Goal: Navigation & Orientation: Find specific page/section

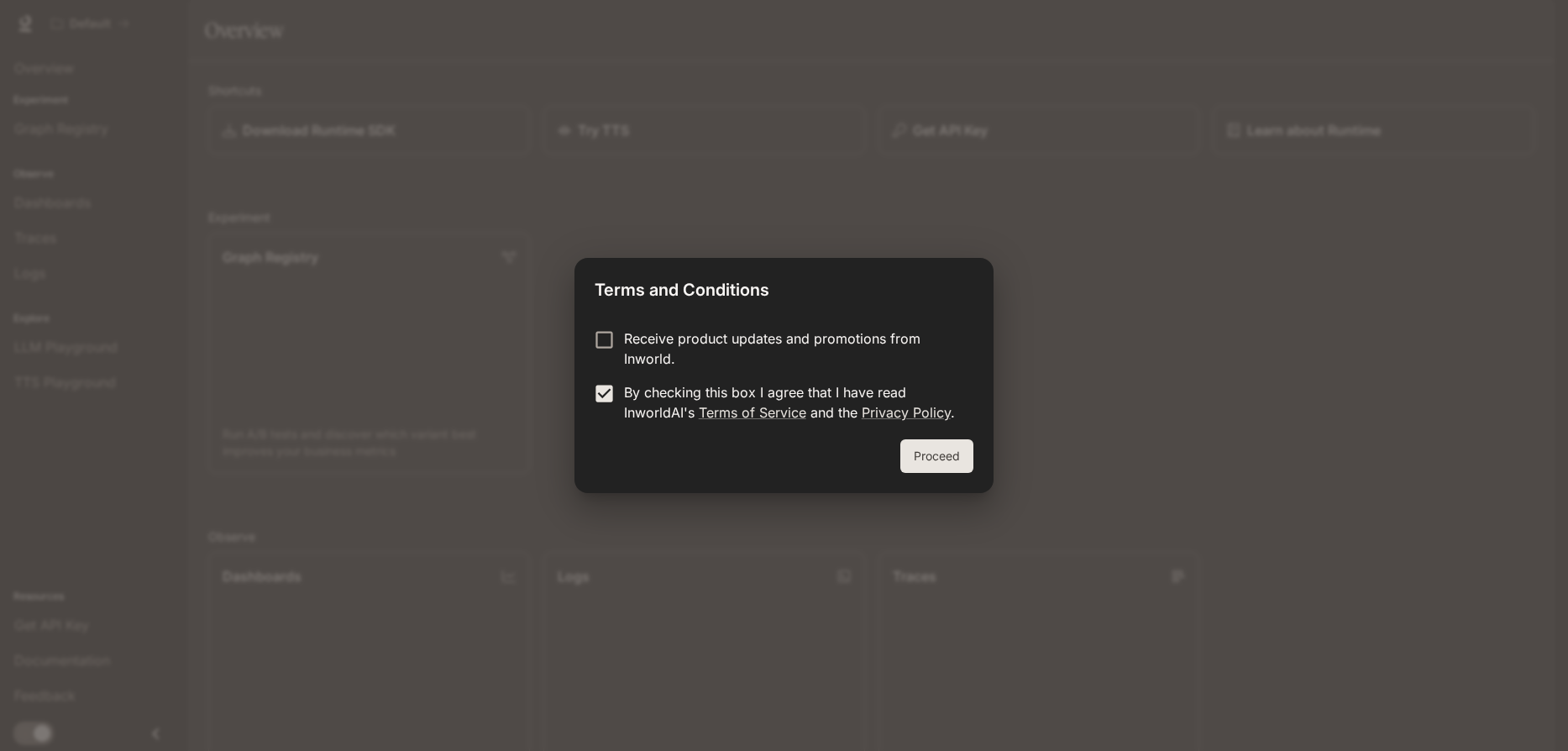
click at [941, 456] on button "Proceed" at bounding box center [936, 456] width 73 height 33
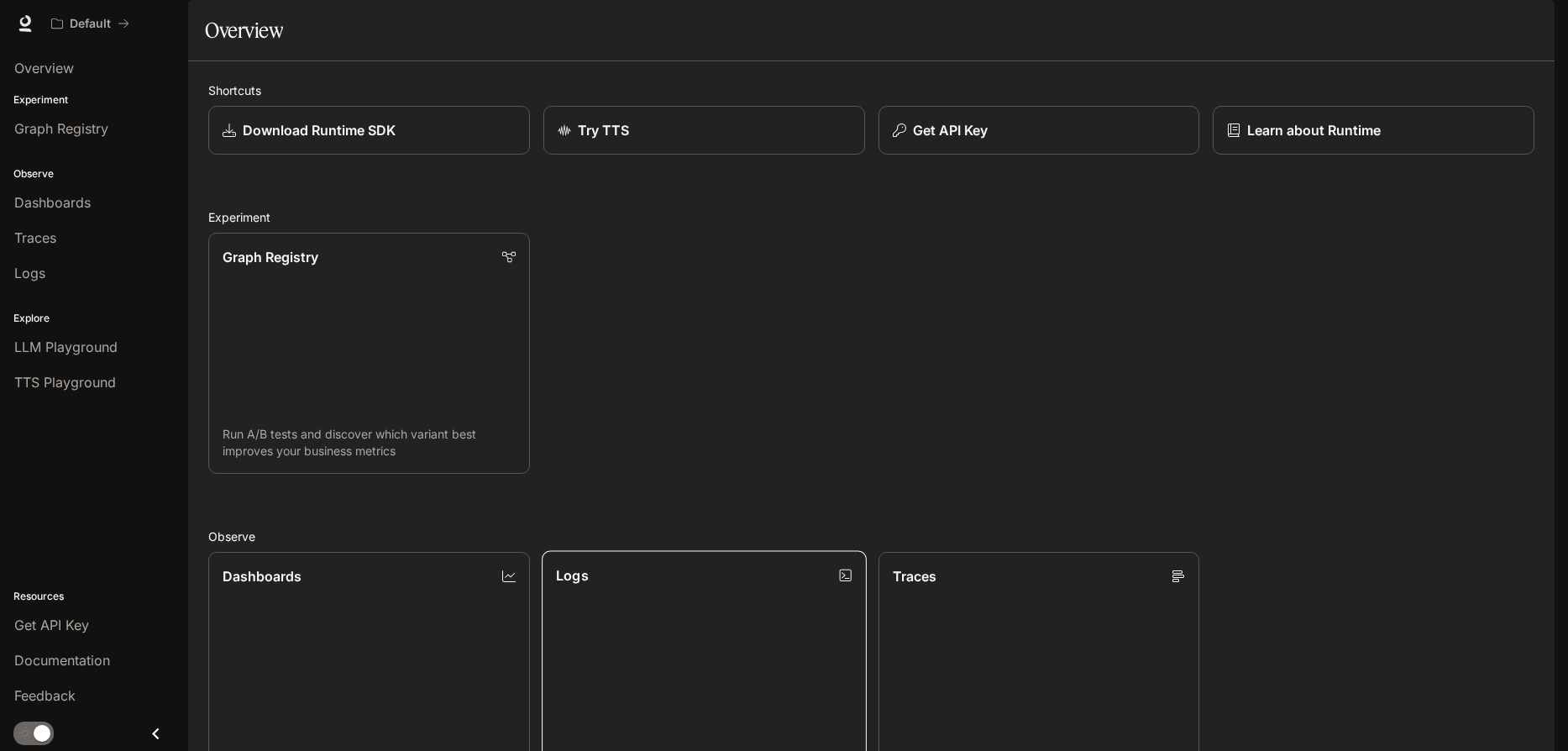
scroll to position [441, 0]
click at [48, 207] on span "Dashboards" at bounding box center [52, 202] width 77 height 20
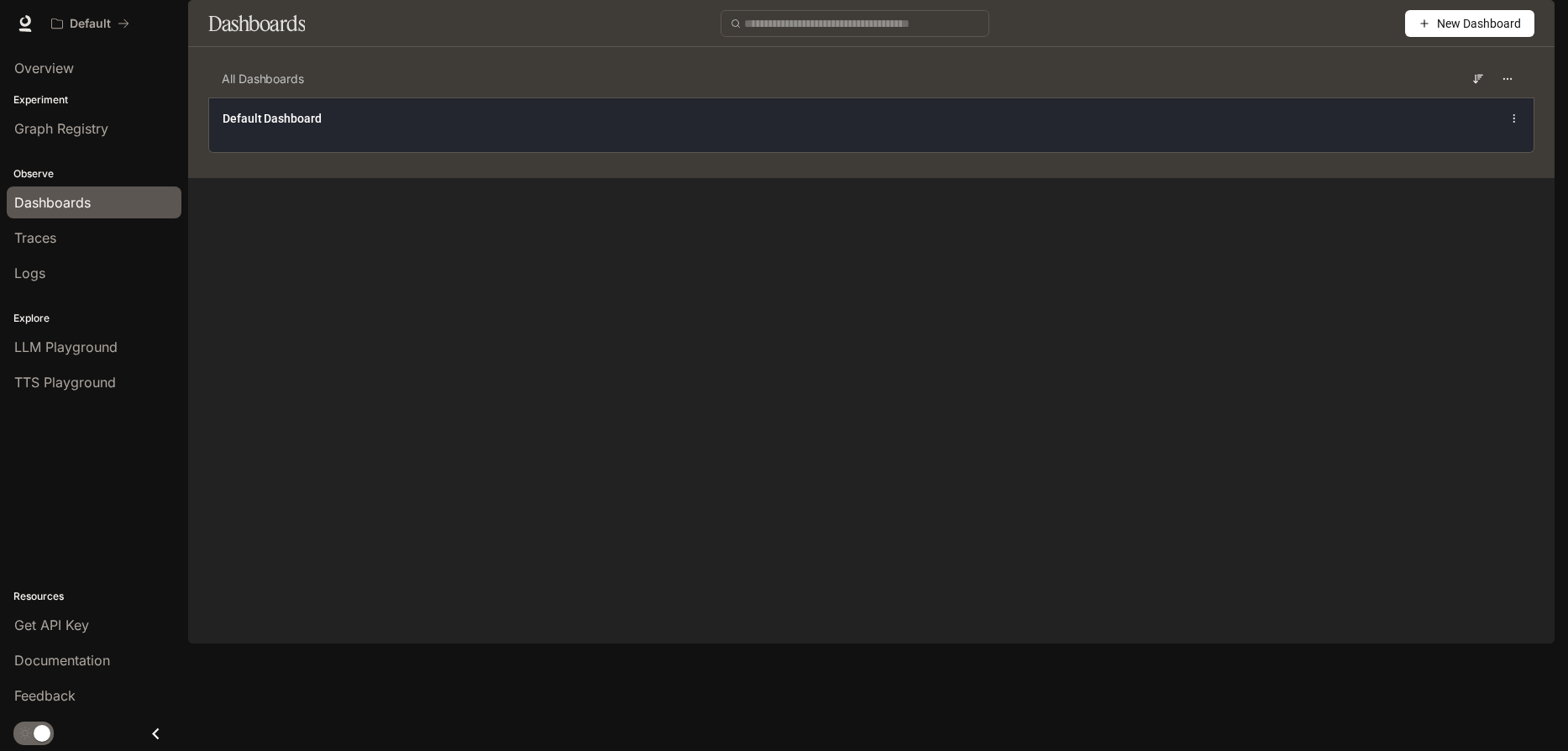
click at [271, 127] on span "Default Dashboard" at bounding box center [272, 118] width 99 height 17
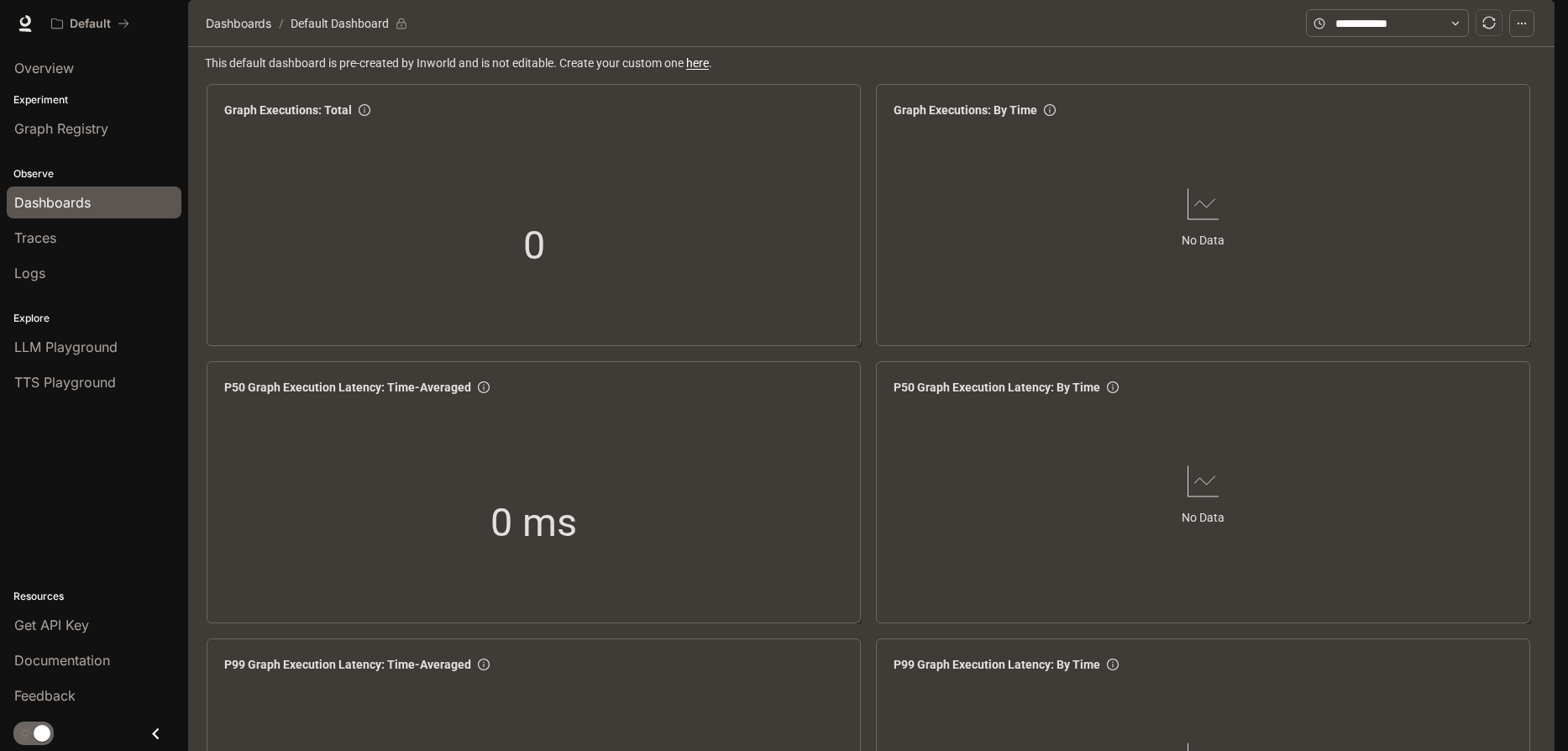
scroll to position [1985, 0]
click at [50, 347] on span "LLM Playground" at bounding box center [65, 347] width 103 height 20
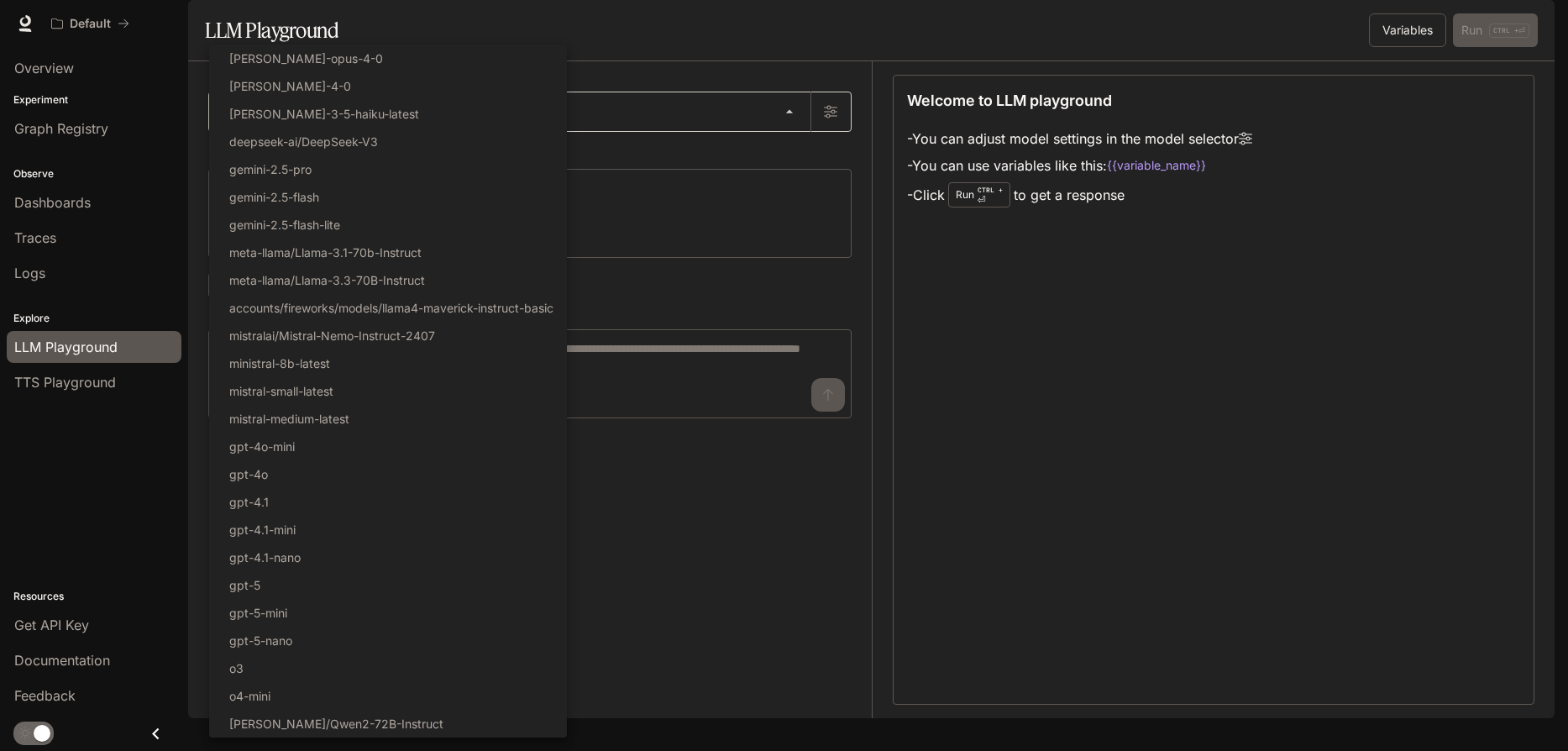
click at [786, 151] on body "Skip to main content Default Documentation Documentation Portal Overview Experi…" at bounding box center [784, 375] width 1568 height 751
click at [678, 599] on div at bounding box center [784, 375] width 1568 height 751
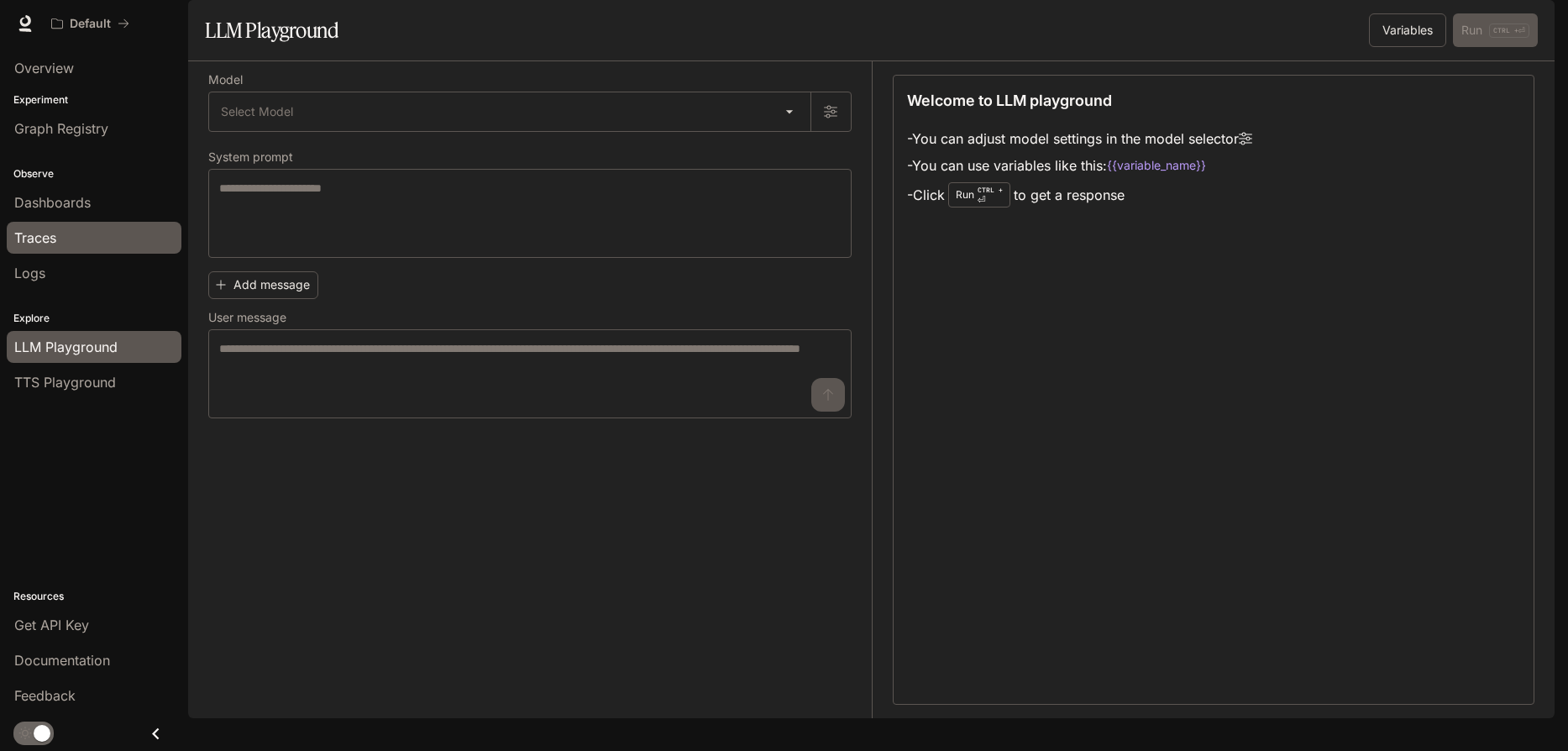
click at [37, 238] on span "Traces" at bounding box center [35, 237] width 42 height 20
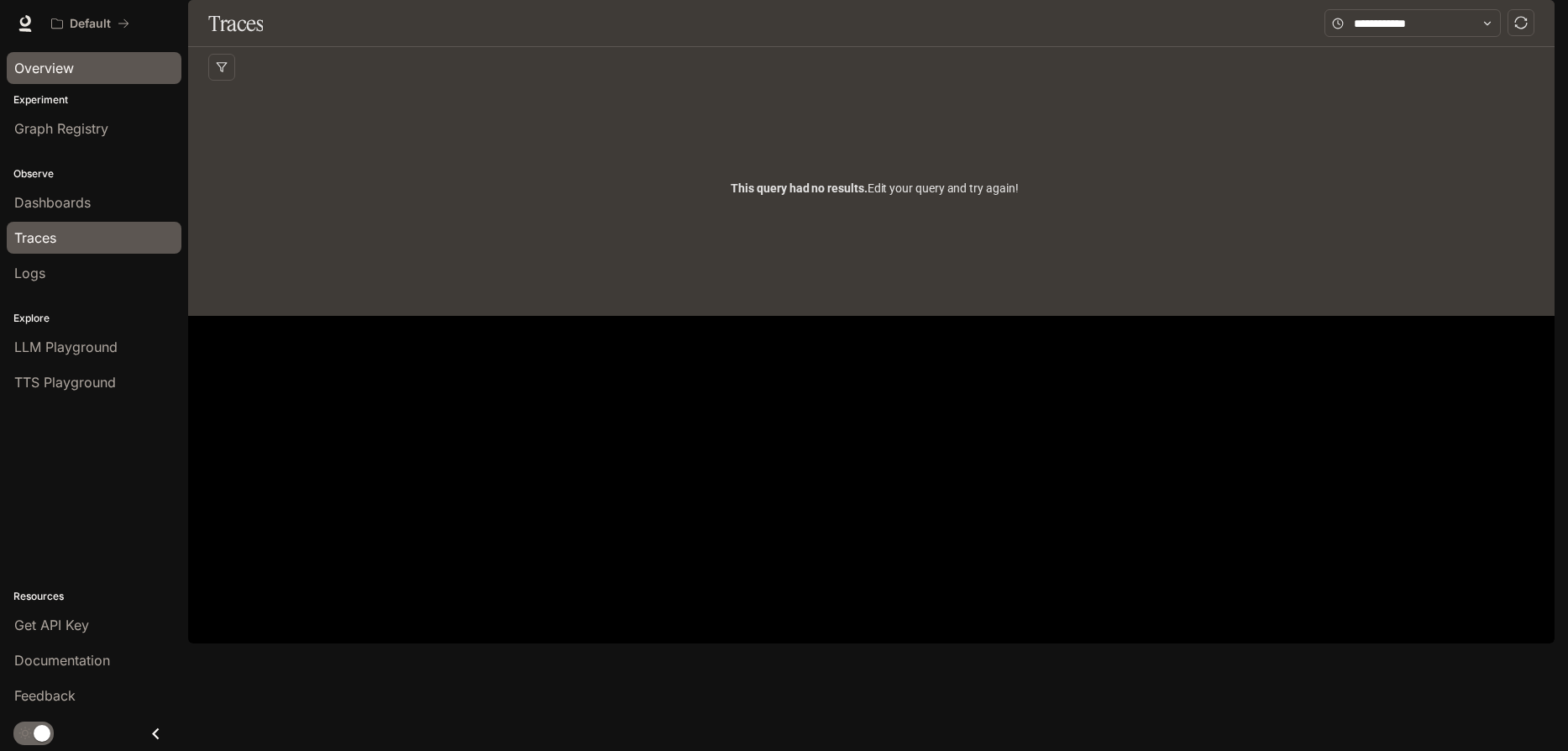
click at [65, 63] on span "Overview" at bounding box center [44, 67] width 60 height 20
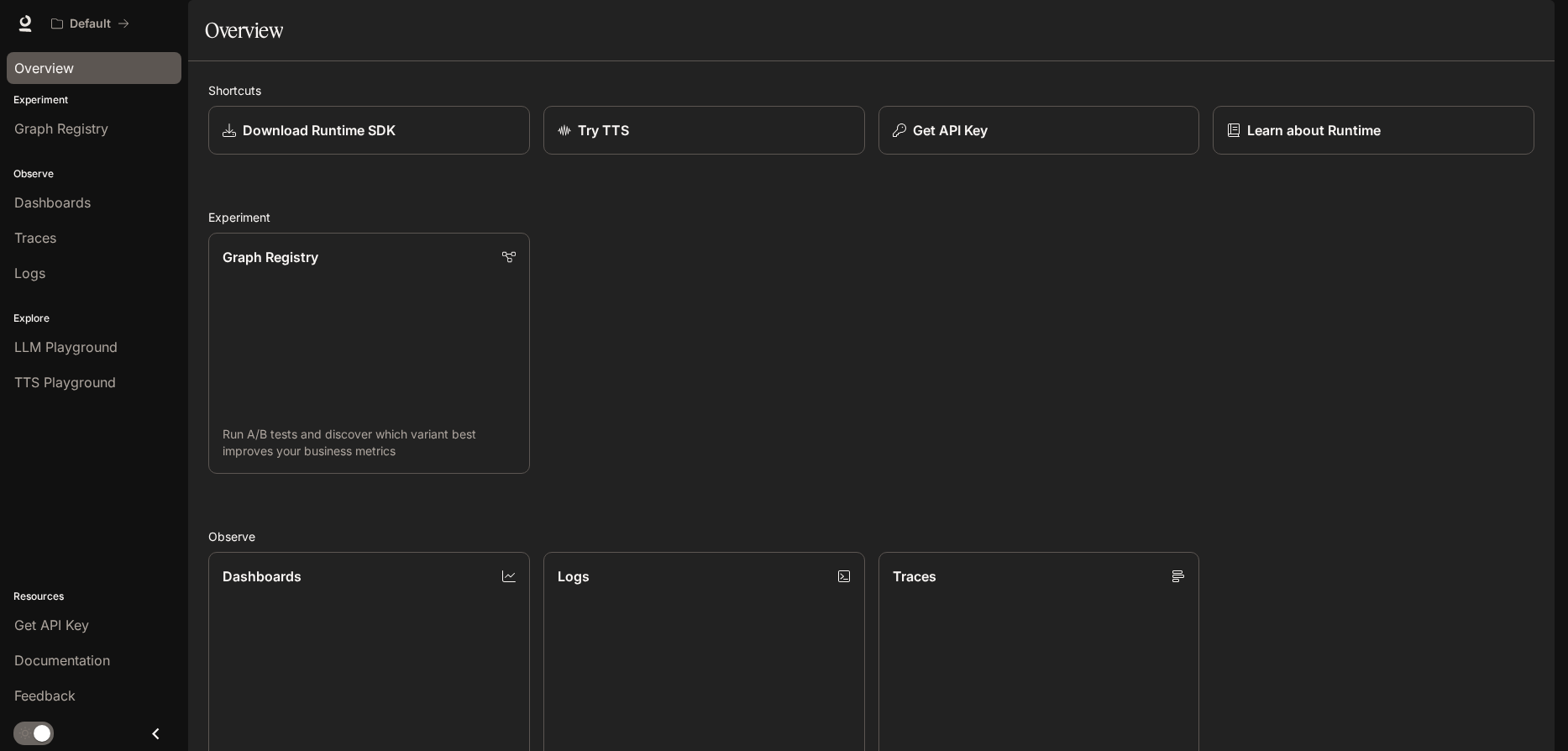
scroll to position [441, 0]
